Goal: Navigation & Orientation: Understand site structure

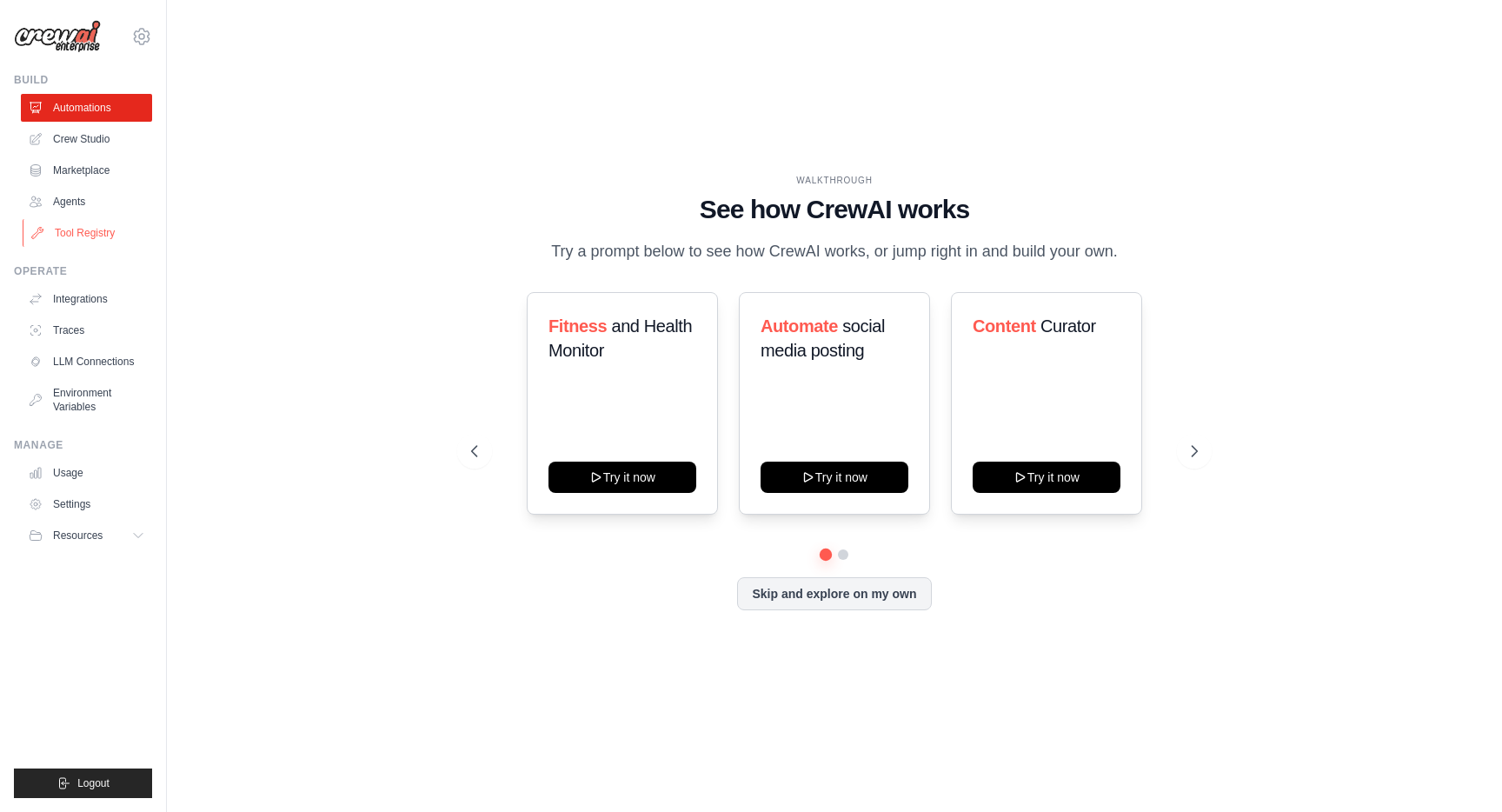
click at [77, 239] on link "Tool Registry" at bounding box center [88, 233] width 131 height 28
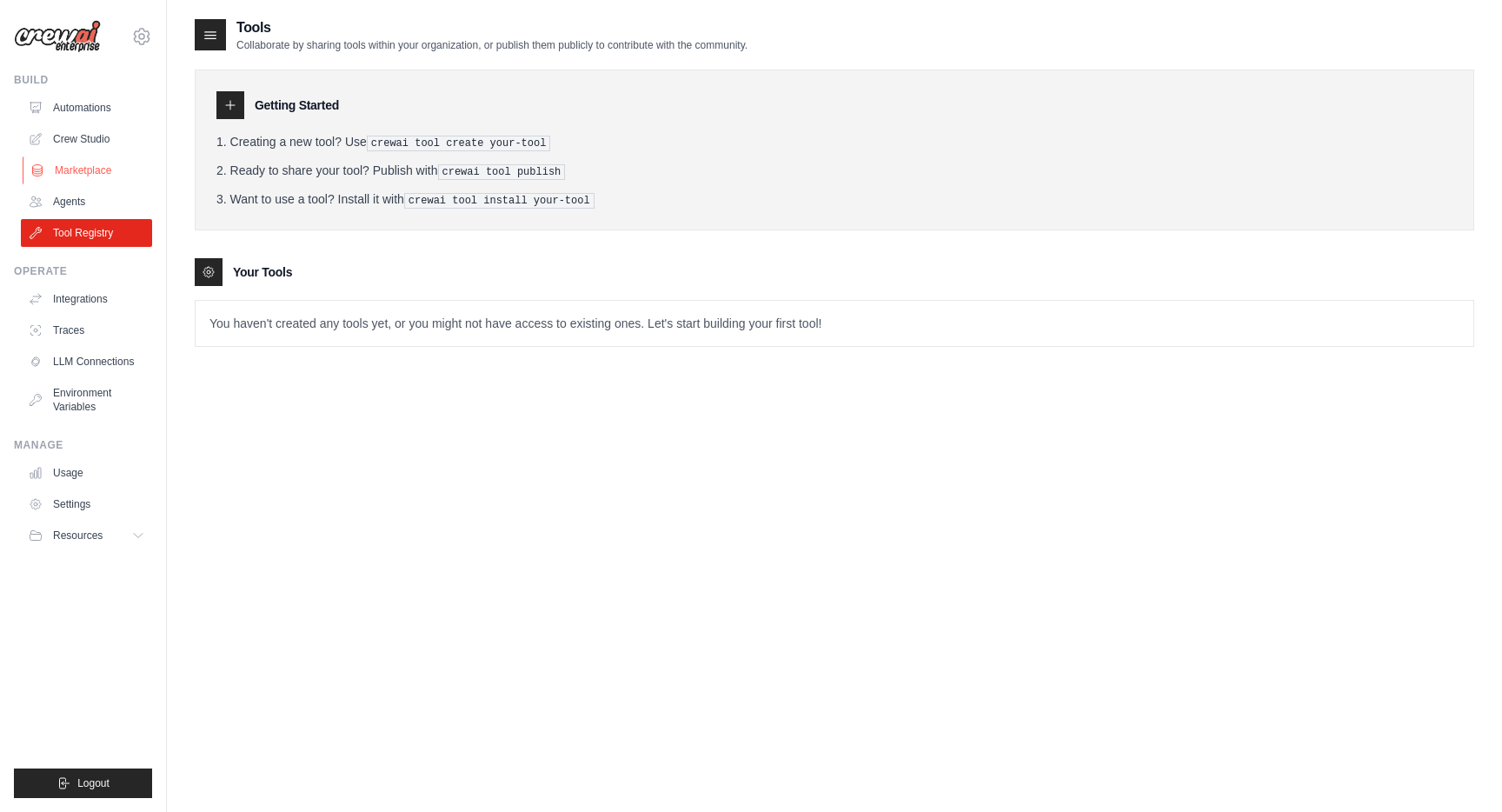
click at [86, 175] on link "Marketplace" at bounding box center [88, 170] width 131 height 28
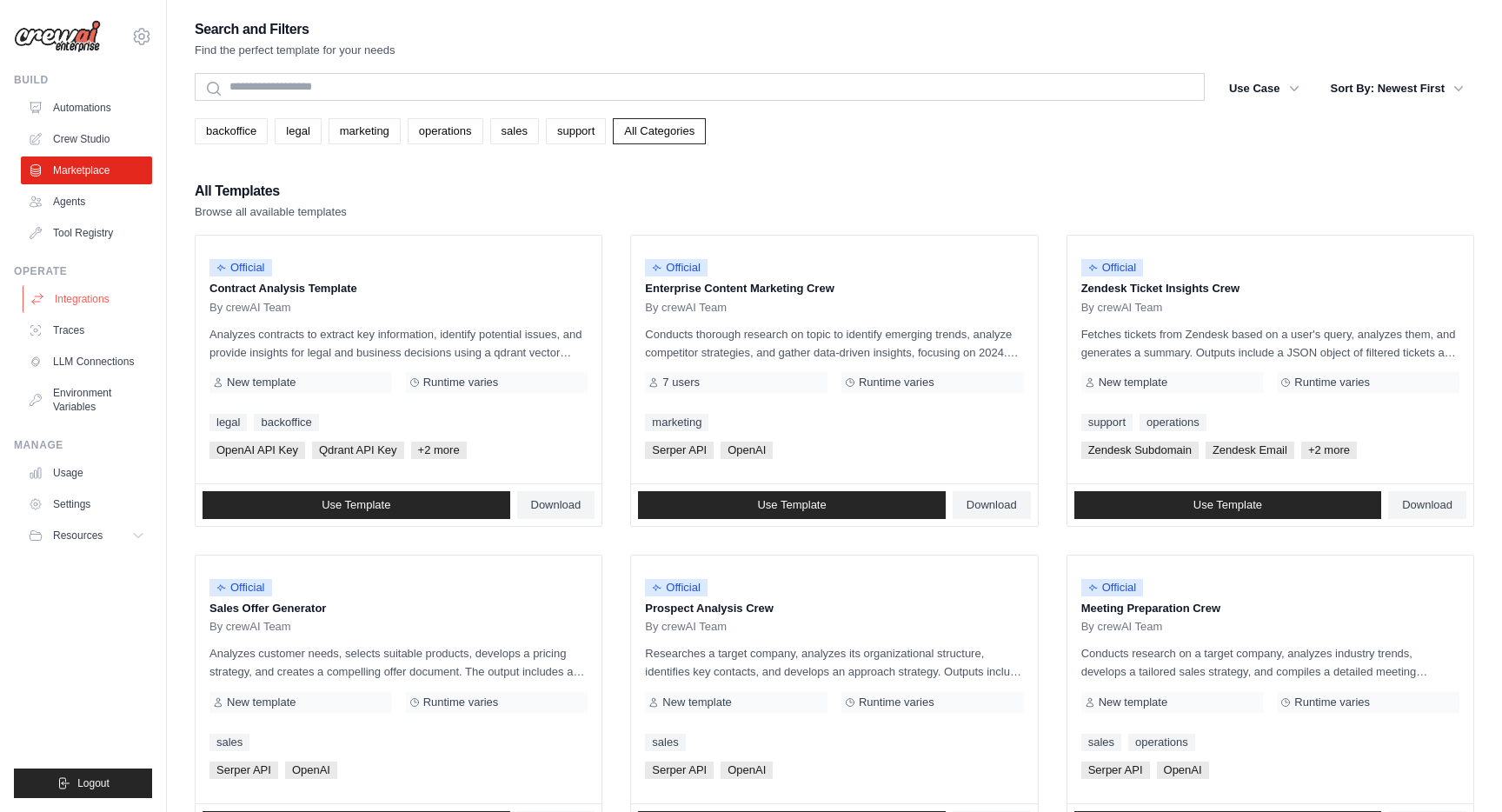
click at [102, 304] on link "Integrations" at bounding box center [88, 299] width 131 height 28
